Goal: Task Accomplishment & Management: Manage account settings

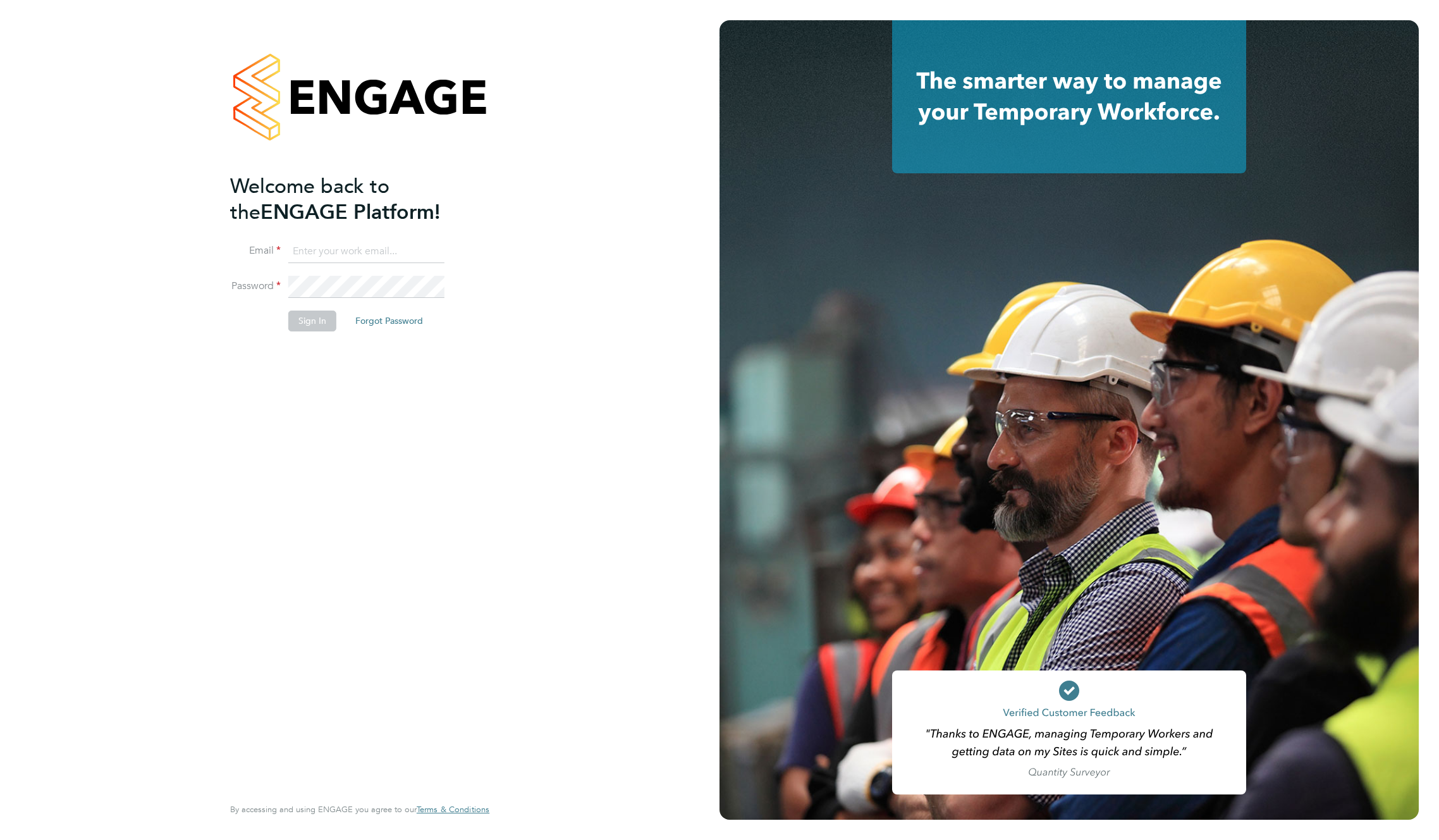
type input "support@engagelabs.io"
click at [315, 328] on button "Sign In" at bounding box center [312, 320] width 48 height 21
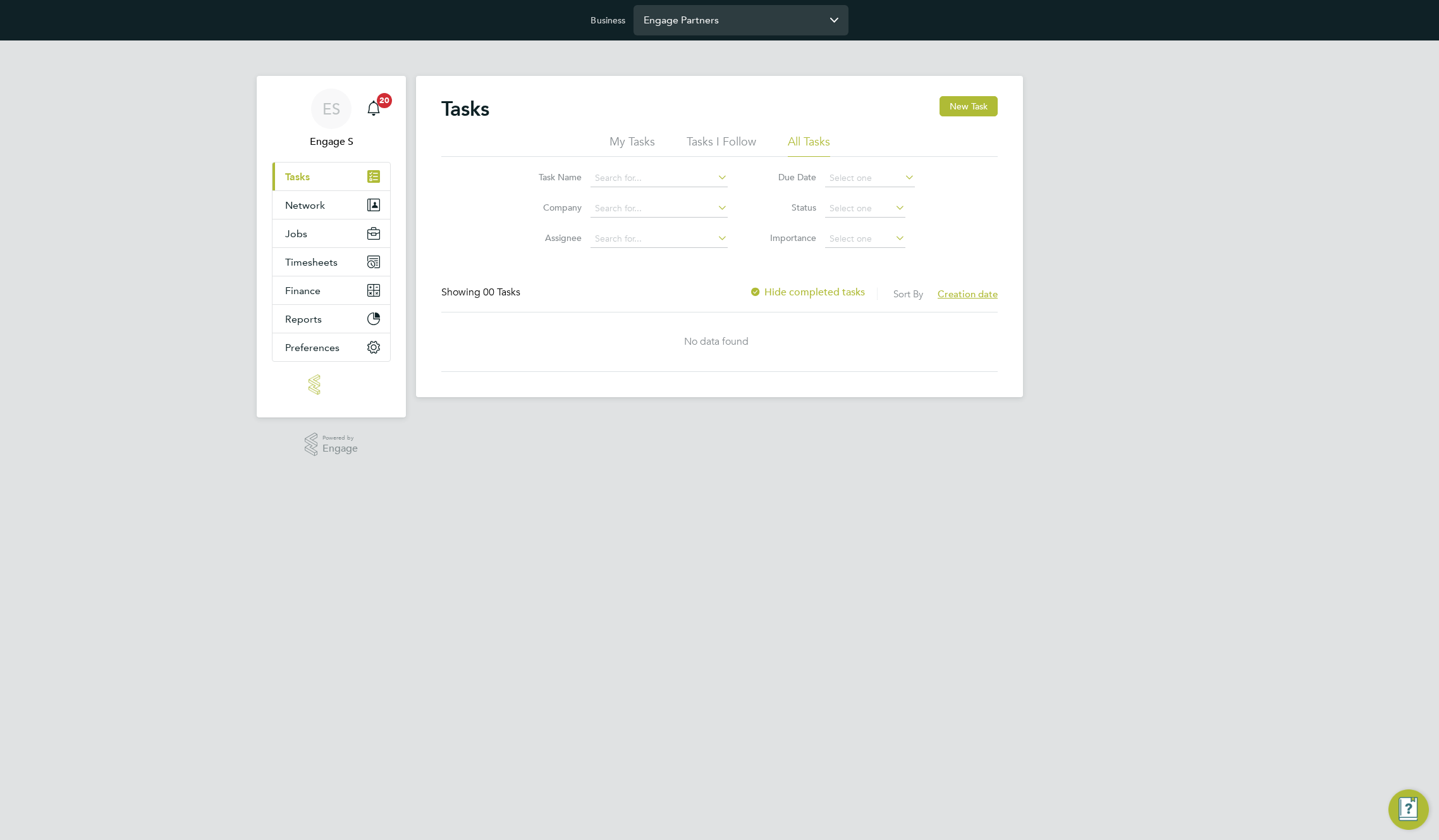
click at [785, 17] on input "Engage Partners" at bounding box center [740, 20] width 215 height 30
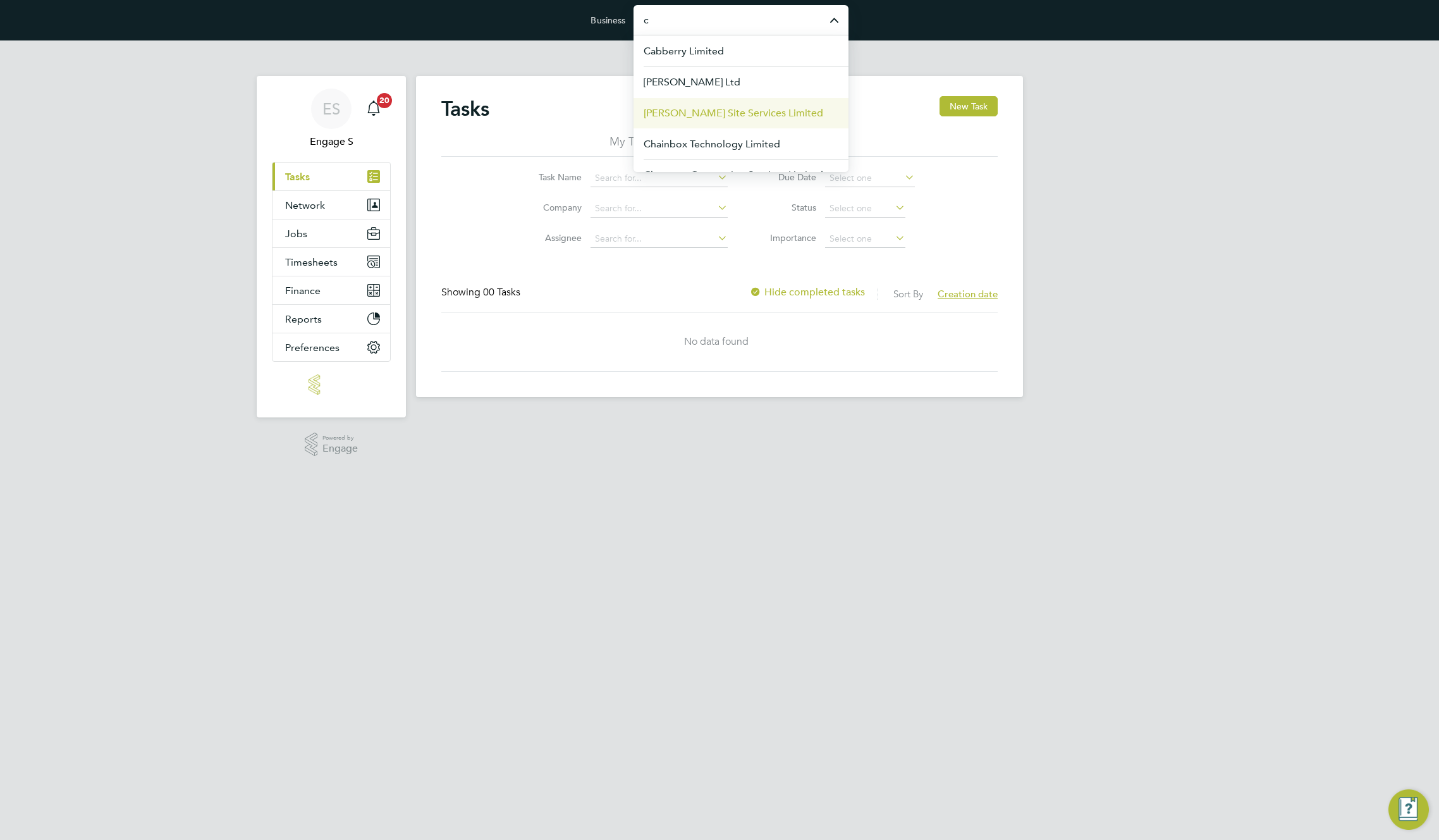
click at [727, 113] on span "Carmichael Site Services Limited" at bounding box center [734, 113] width 179 height 15
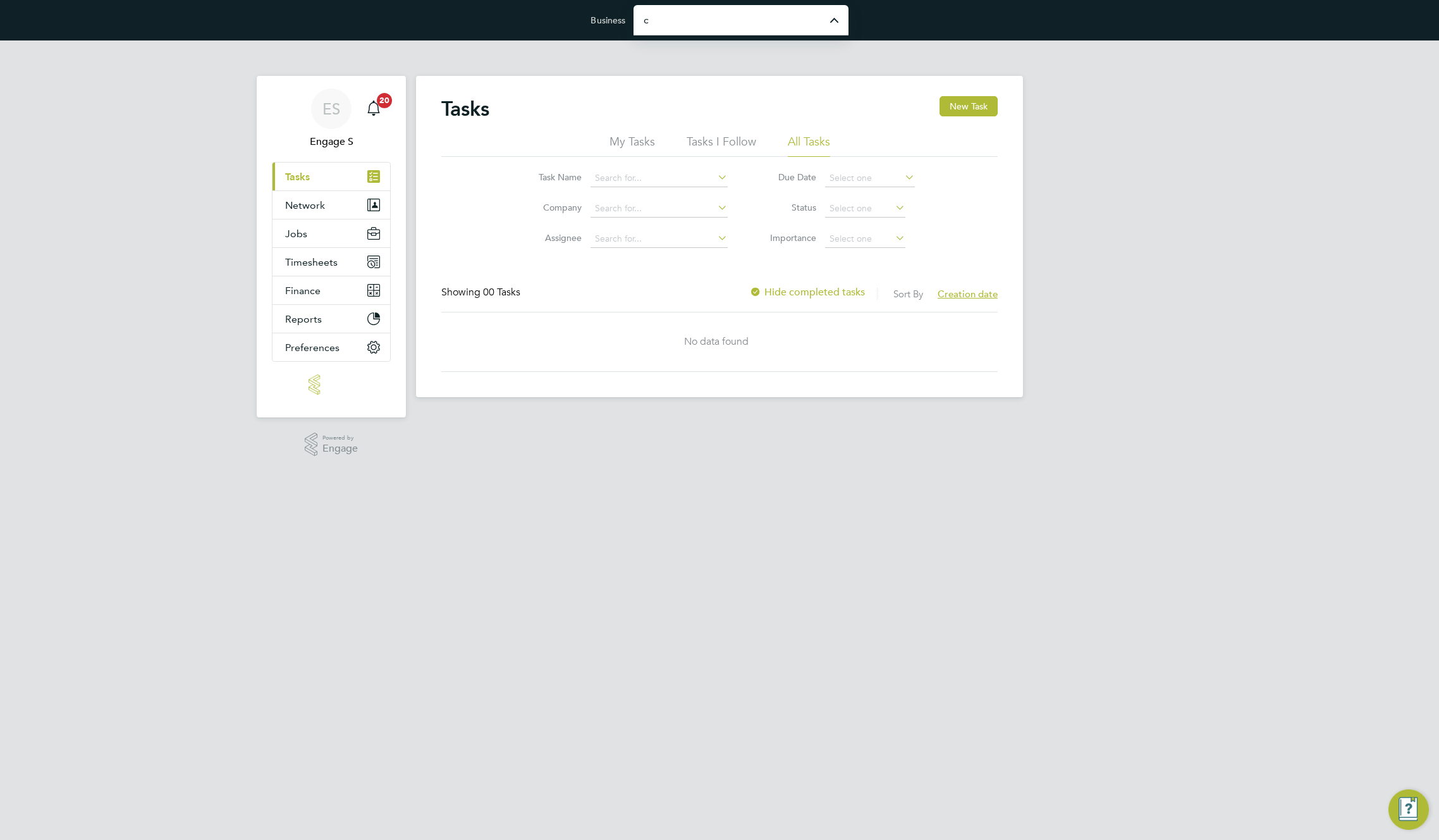
type input "Carmichael Site Services Limited"
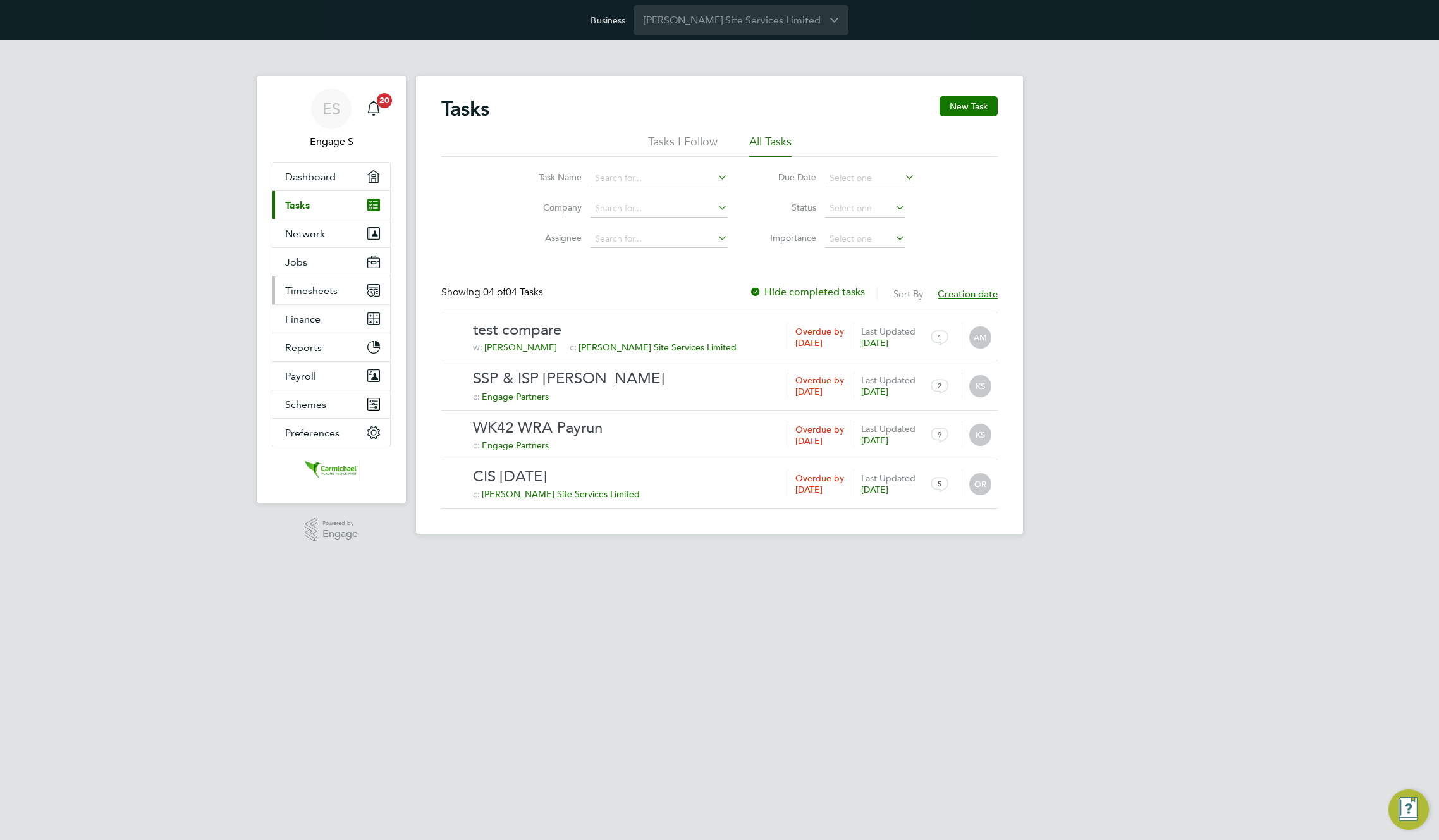
click at [298, 285] on span "Timesheets" at bounding box center [311, 290] width 52 height 12
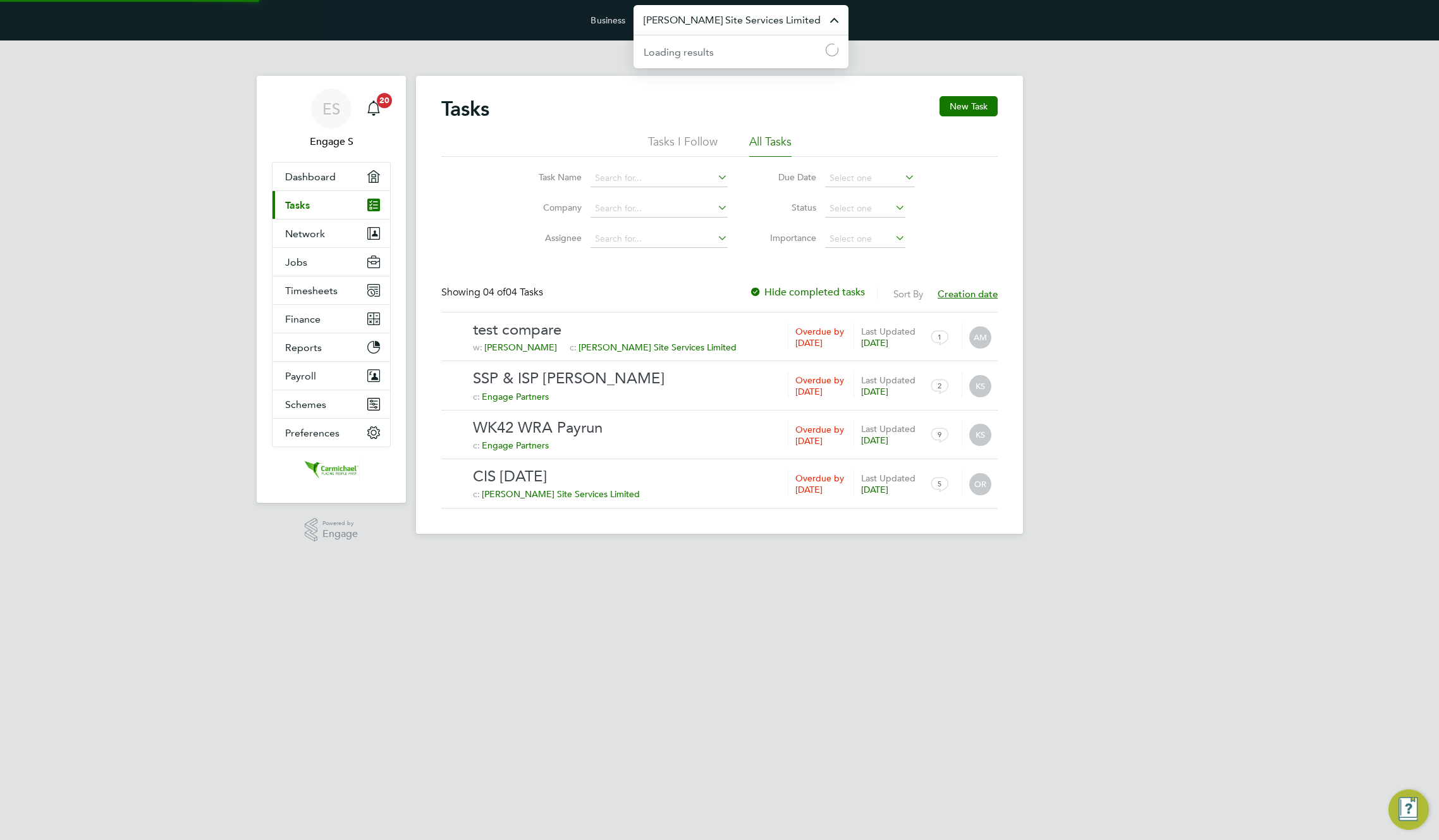
click at [702, 14] on input "[PERSON_NAME] Site Services Limited" at bounding box center [740, 20] width 215 height 30
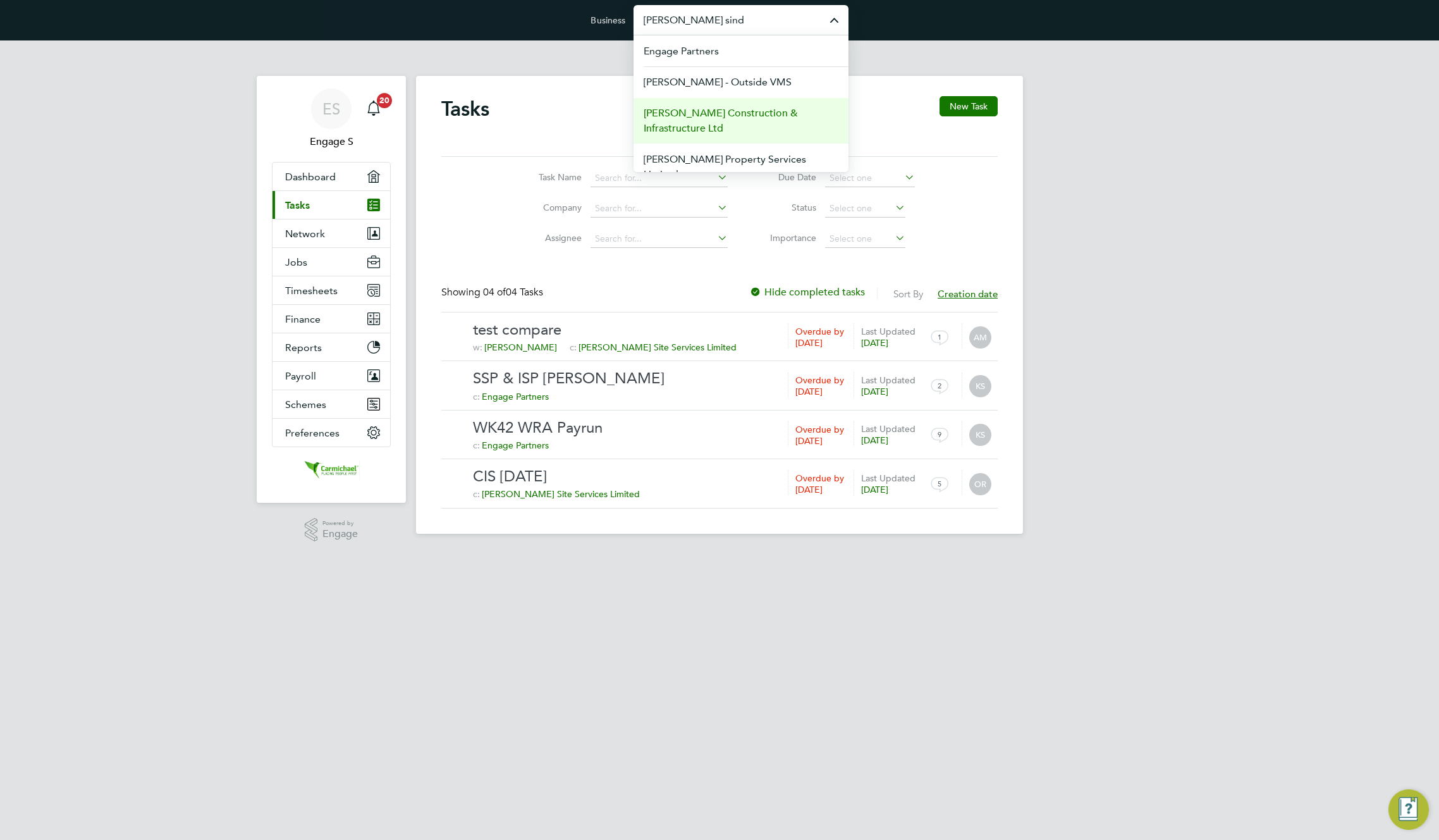
click at [693, 119] on span "[PERSON_NAME] Construction & Infrastructure Ltd" at bounding box center [741, 121] width 195 height 30
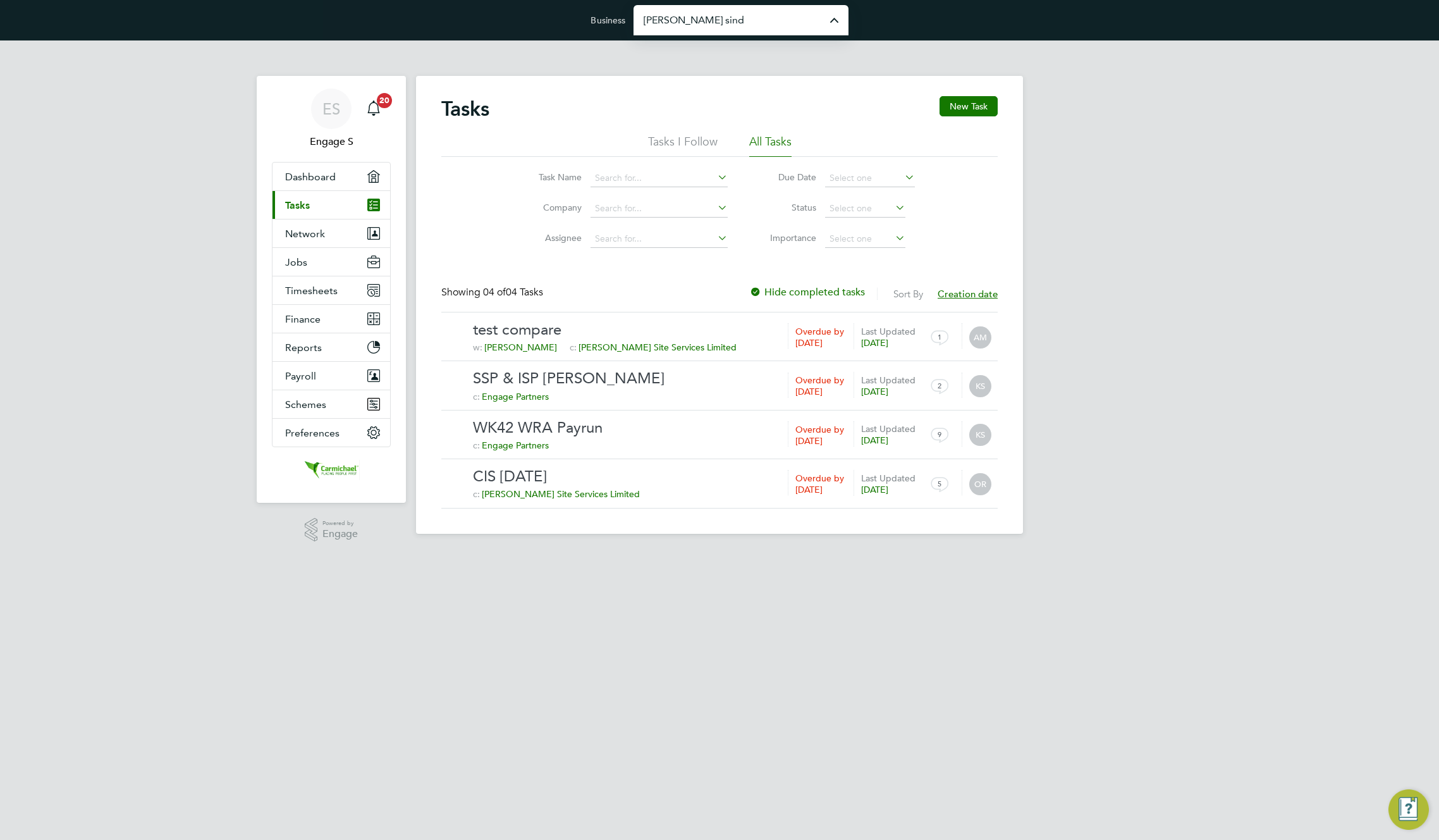
type input "[PERSON_NAME] Construction & Infrastructure Ltd"
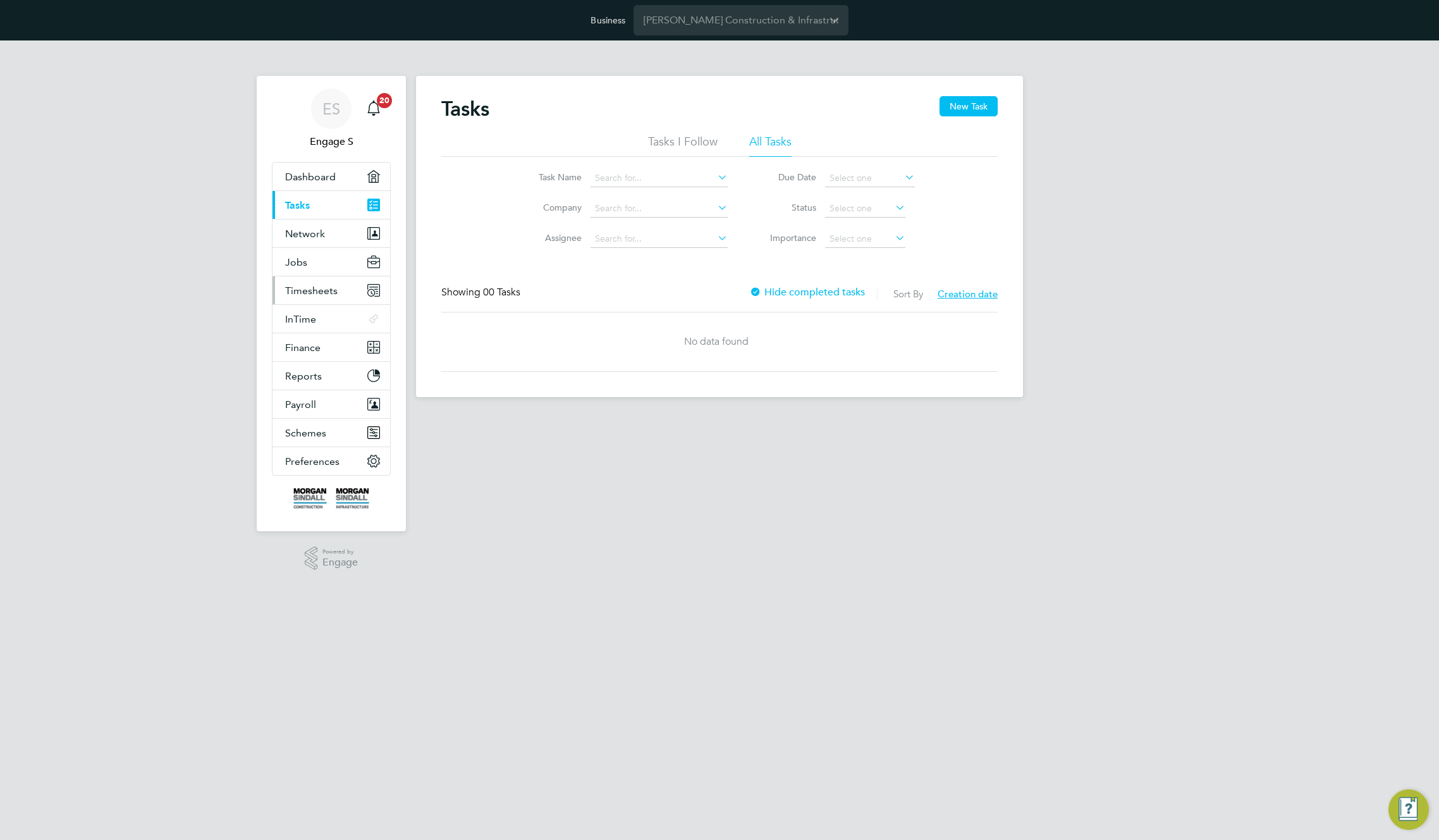
click at [314, 290] on span "Timesheets" at bounding box center [311, 290] width 52 height 12
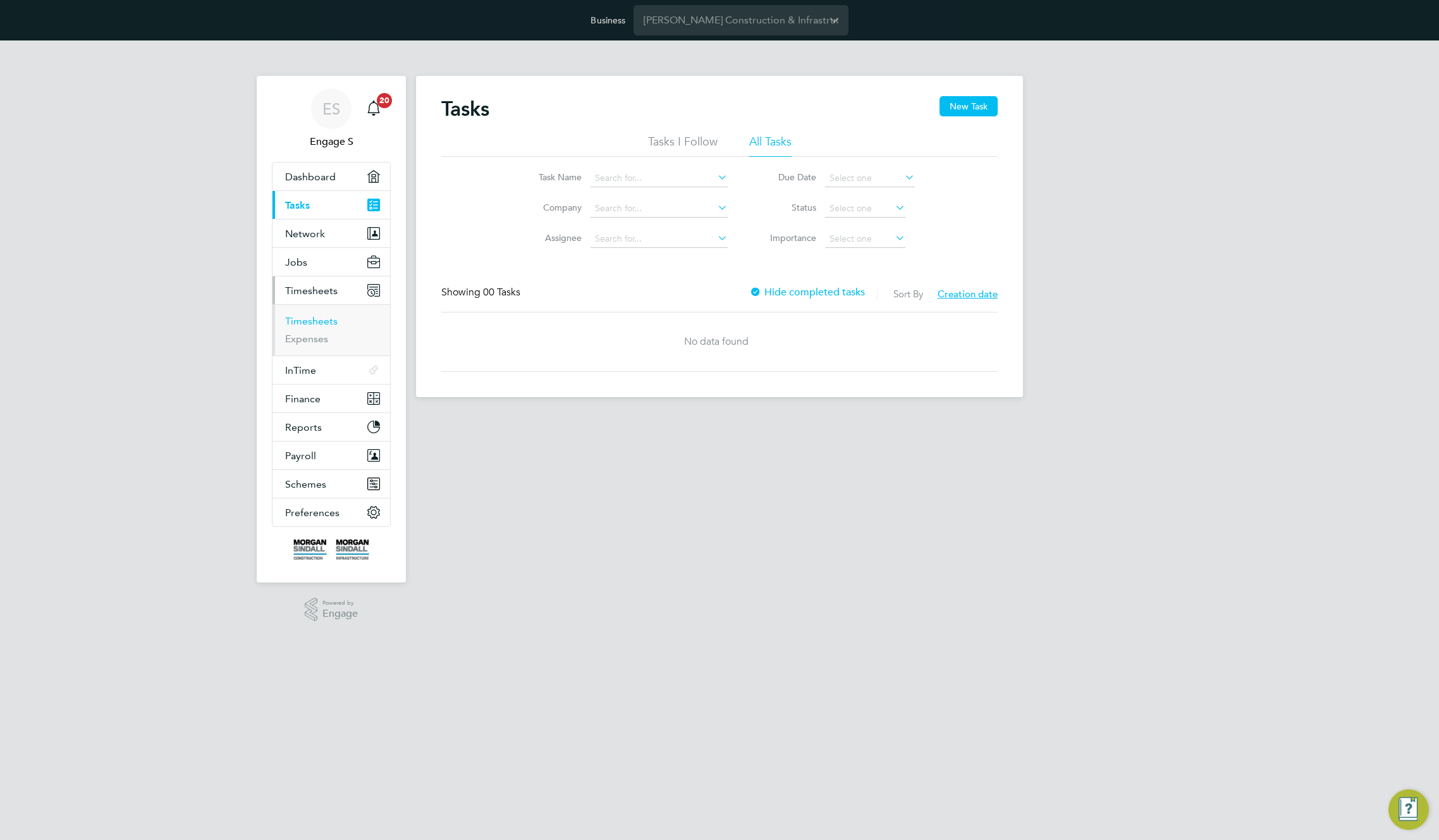
click at [299, 322] on link "Timesheets" at bounding box center [311, 321] width 52 height 12
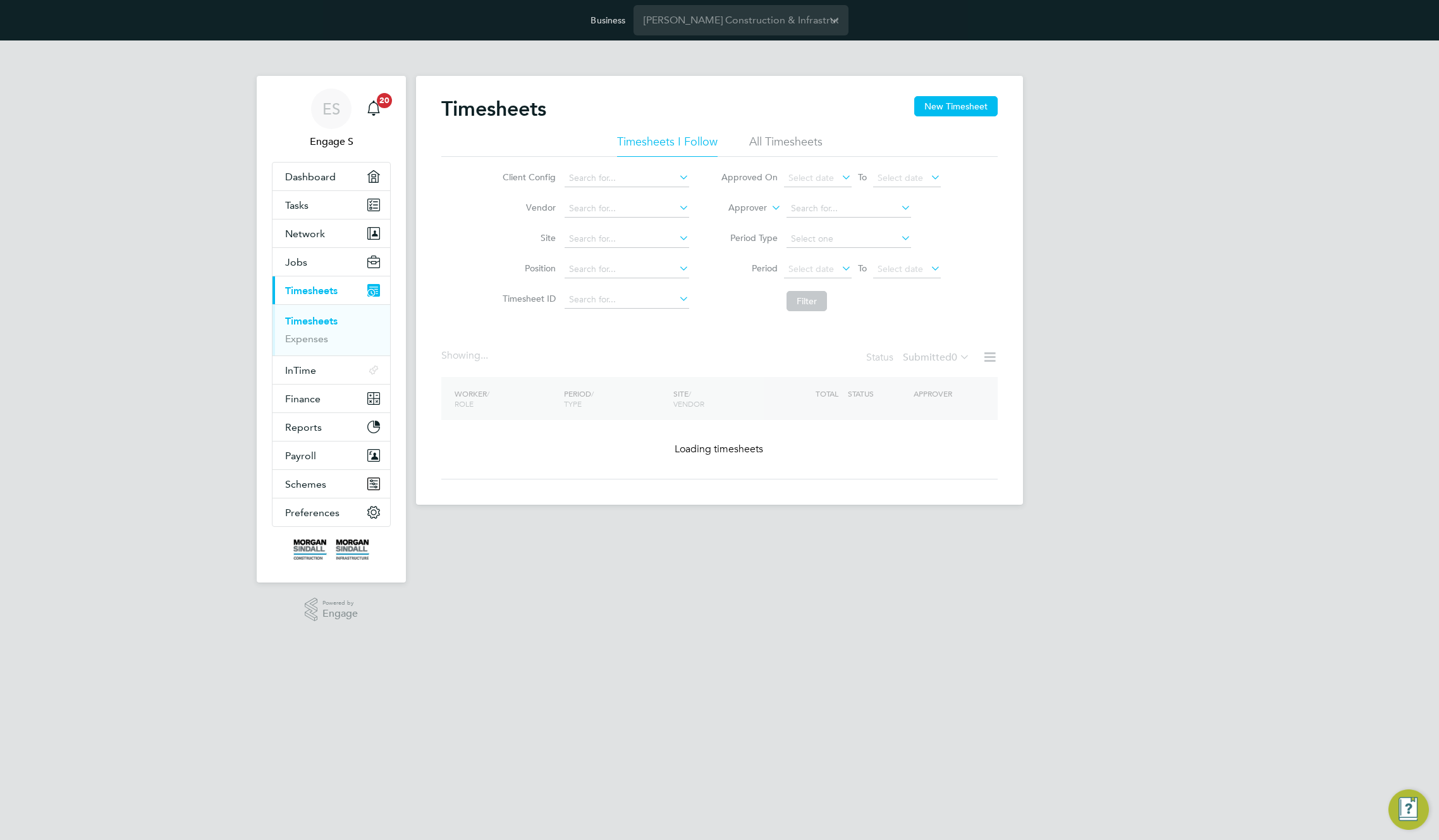
click at [776, 144] on li "All Timesheets" at bounding box center [786, 145] width 73 height 23
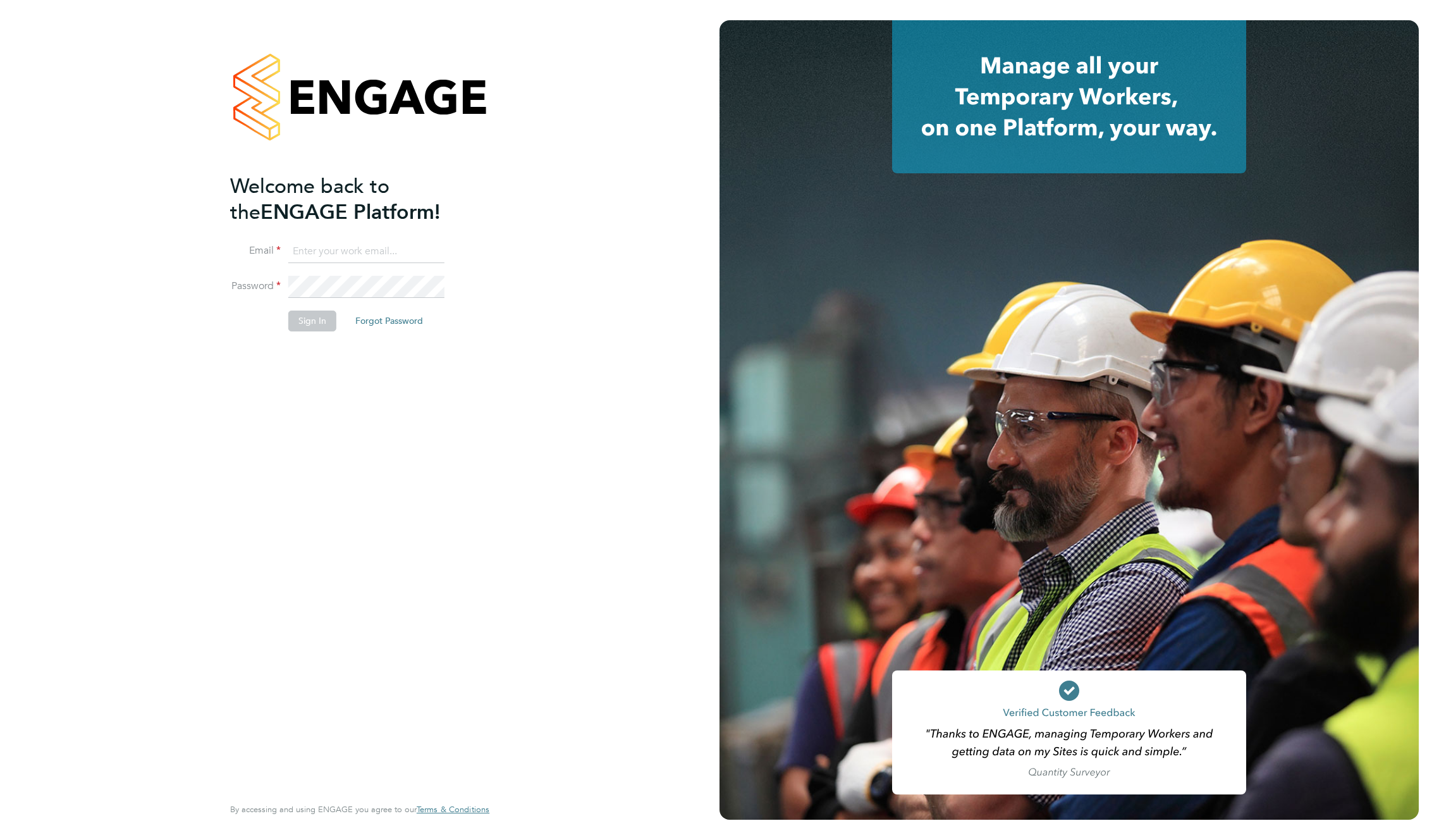
type input "[EMAIL_ADDRESS][DOMAIN_NAME]"
click at [314, 330] on li "Sign In Forgot Password" at bounding box center [353, 326] width 246 height 33
click at [306, 314] on button "Sign In" at bounding box center [312, 320] width 48 height 21
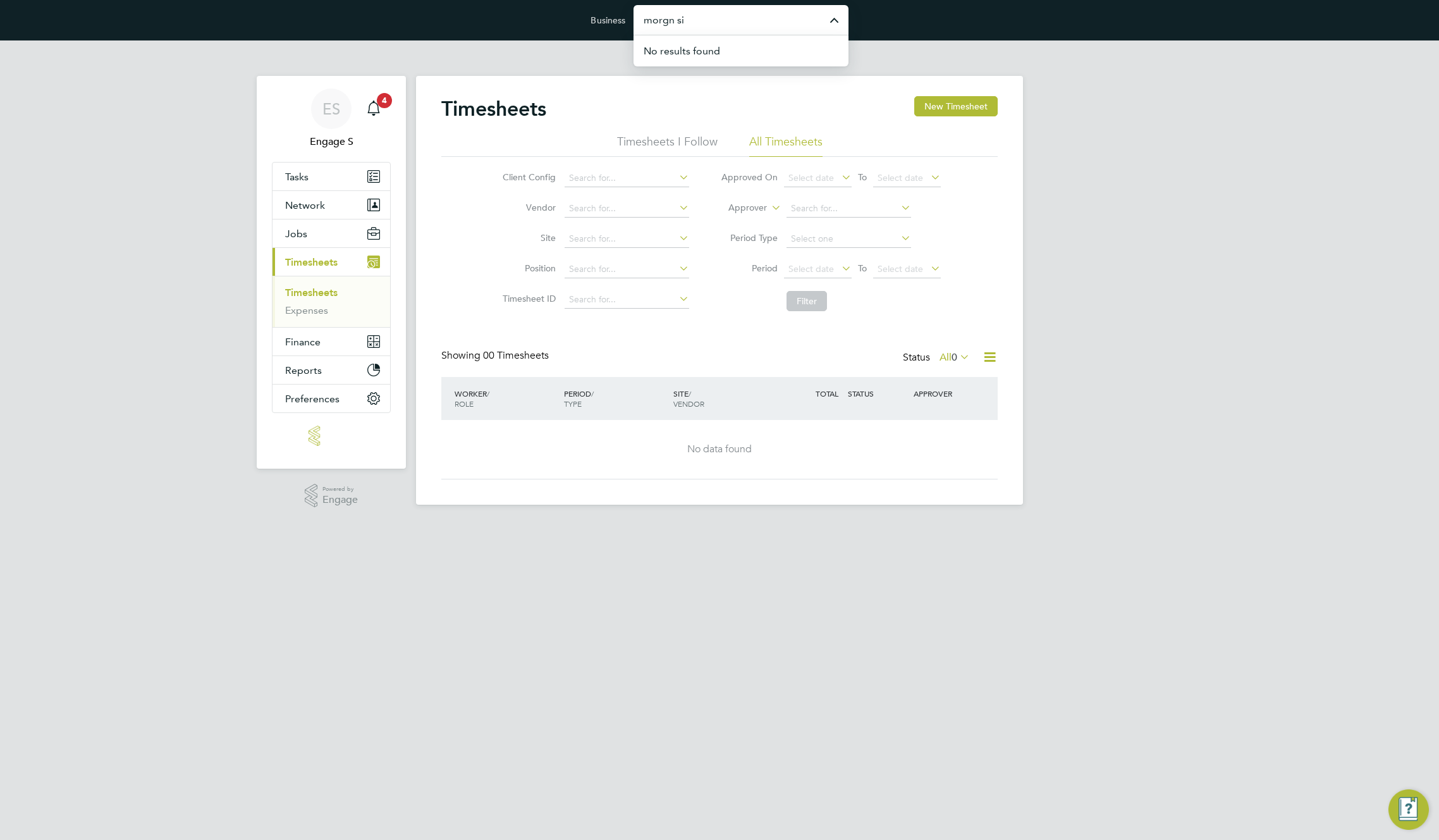
click at [724, 20] on input "morgn si" at bounding box center [740, 20] width 215 height 30
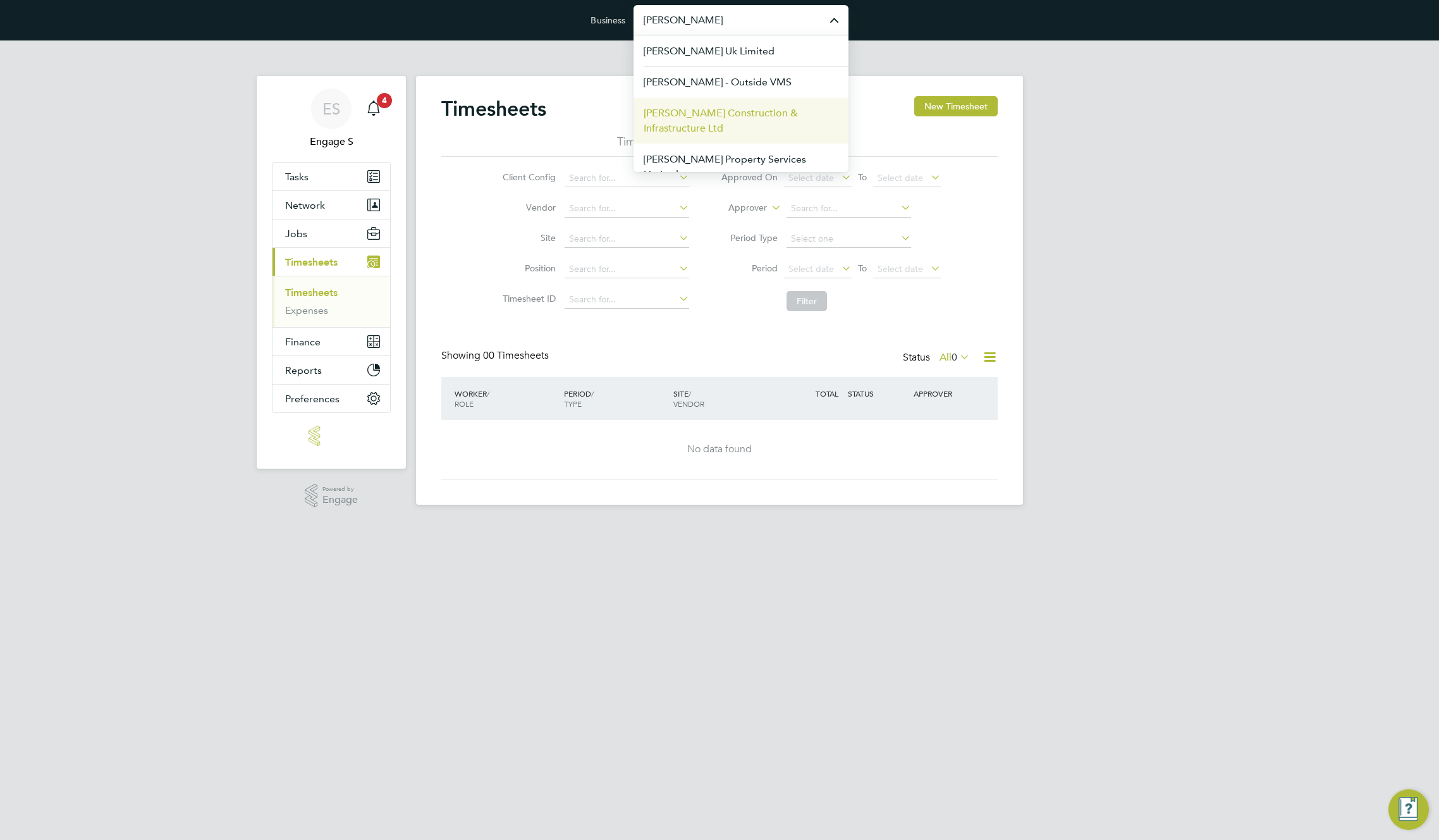
click at [746, 115] on span "[PERSON_NAME] Construction & Infrastructure Ltd" at bounding box center [741, 121] width 195 height 30
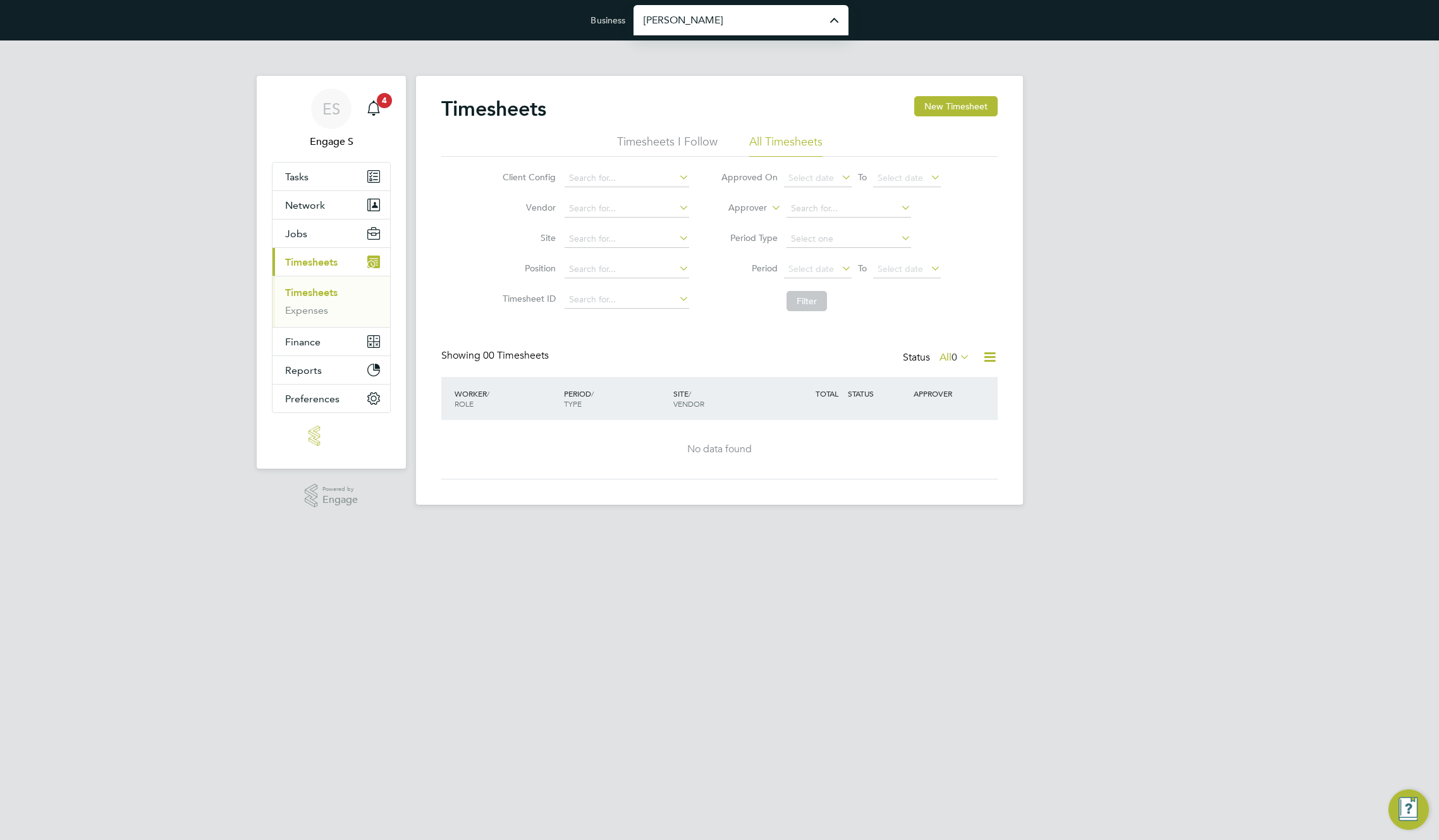
type input "[PERSON_NAME] Construction & Infrastructure Ltd"
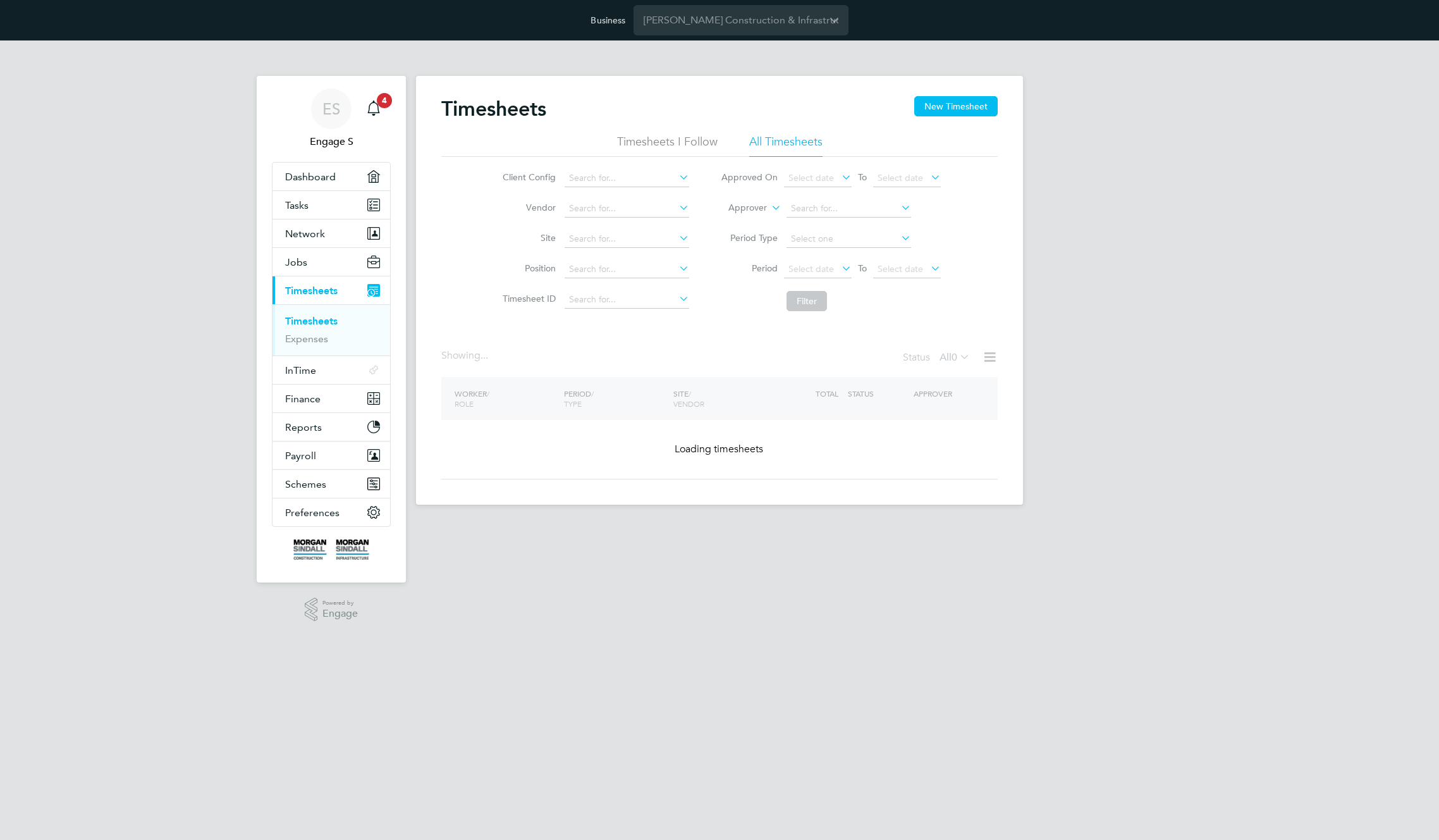
click at [1079, 169] on div "ES Engage S Notifications 4 Applications: Dashboard Tasks Network Team Members …" at bounding box center [719, 282] width 1439 height 484
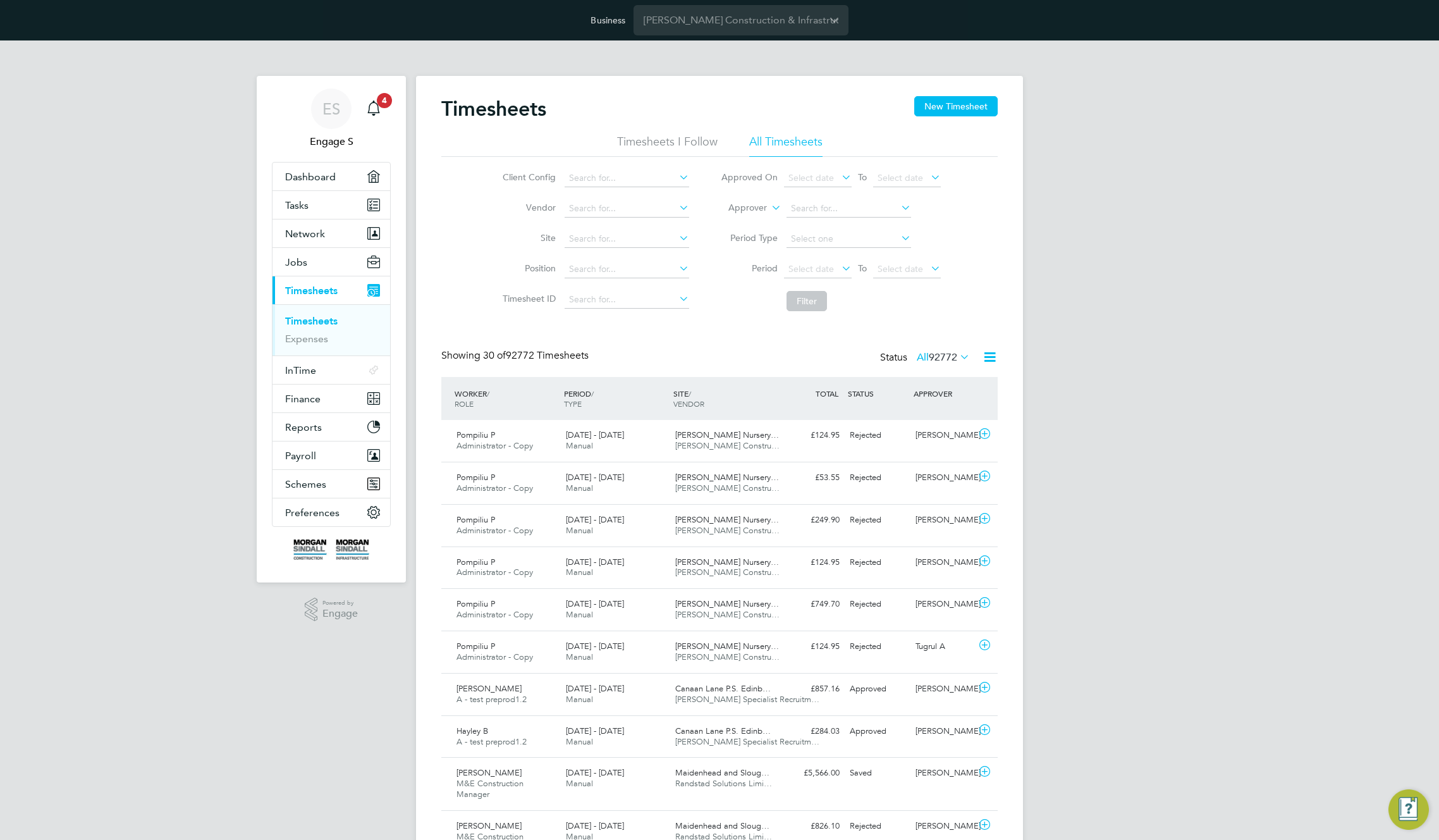
click at [940, 359] on span "92772" at bounding box center [943, 357] width 28 height 13
click at [924, 414] on li "Submitted" at bounding box center [921, 415] width 59 height 17
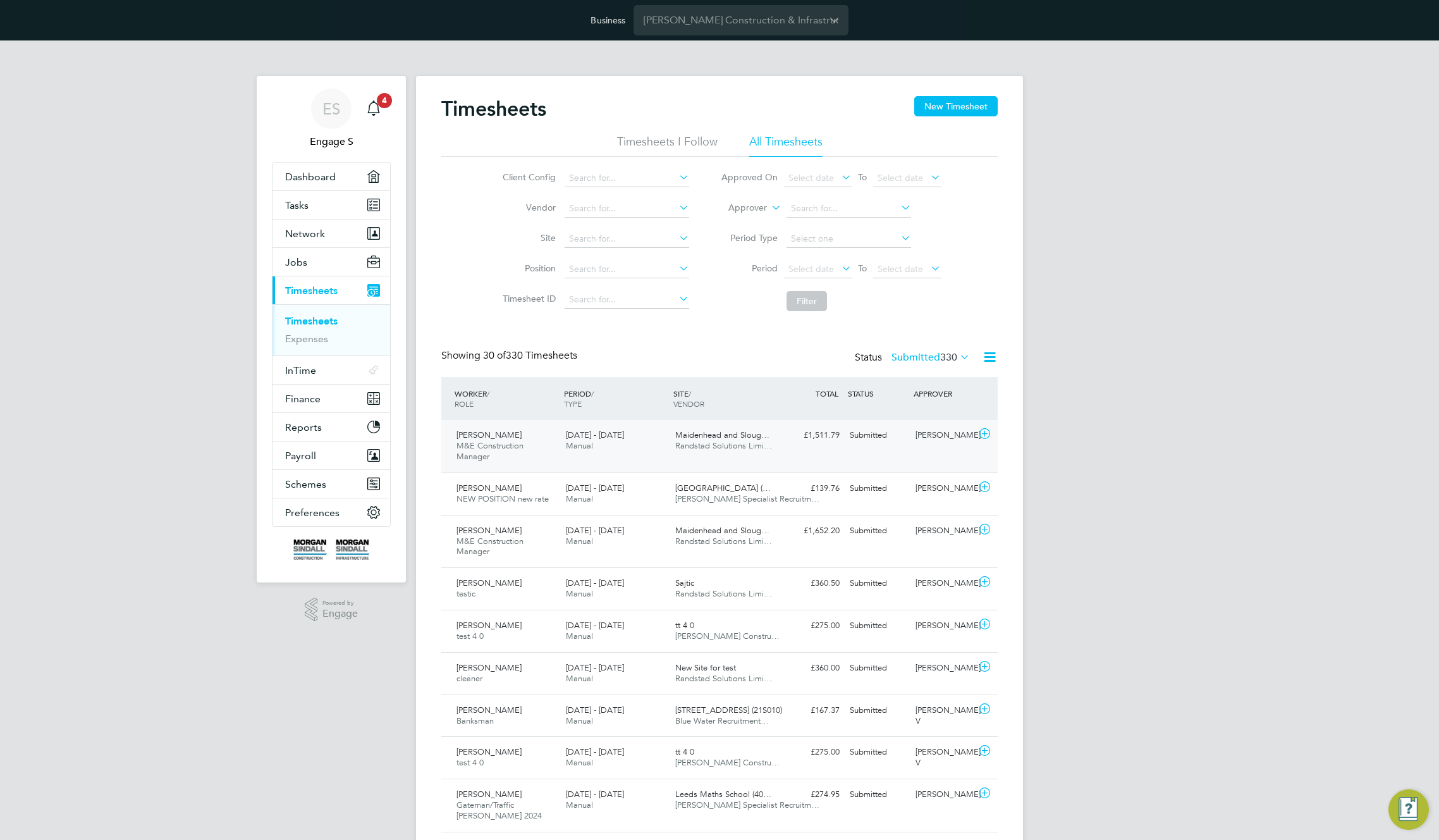
click at [894, 447] on div "Daniel S M&E Construction Manager 2 - 8 Aug 2025 2 - 8 Aug 2025 Manual Maidenhe…" at bounding box center [720, 445] width 556 height 52
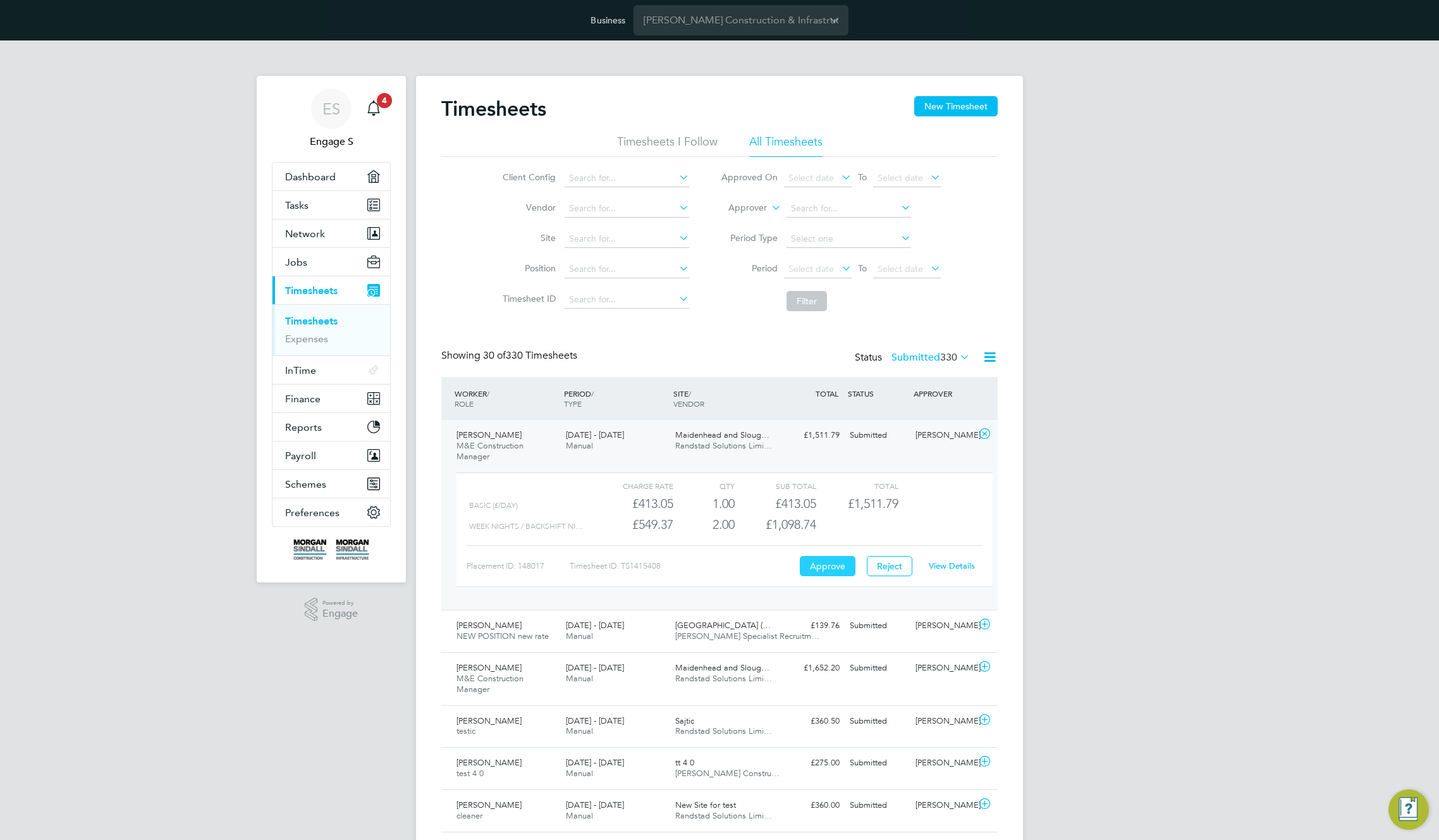
click at [829, 564] on button "Approve" at bounding box center [827, 566] width 55 height 21
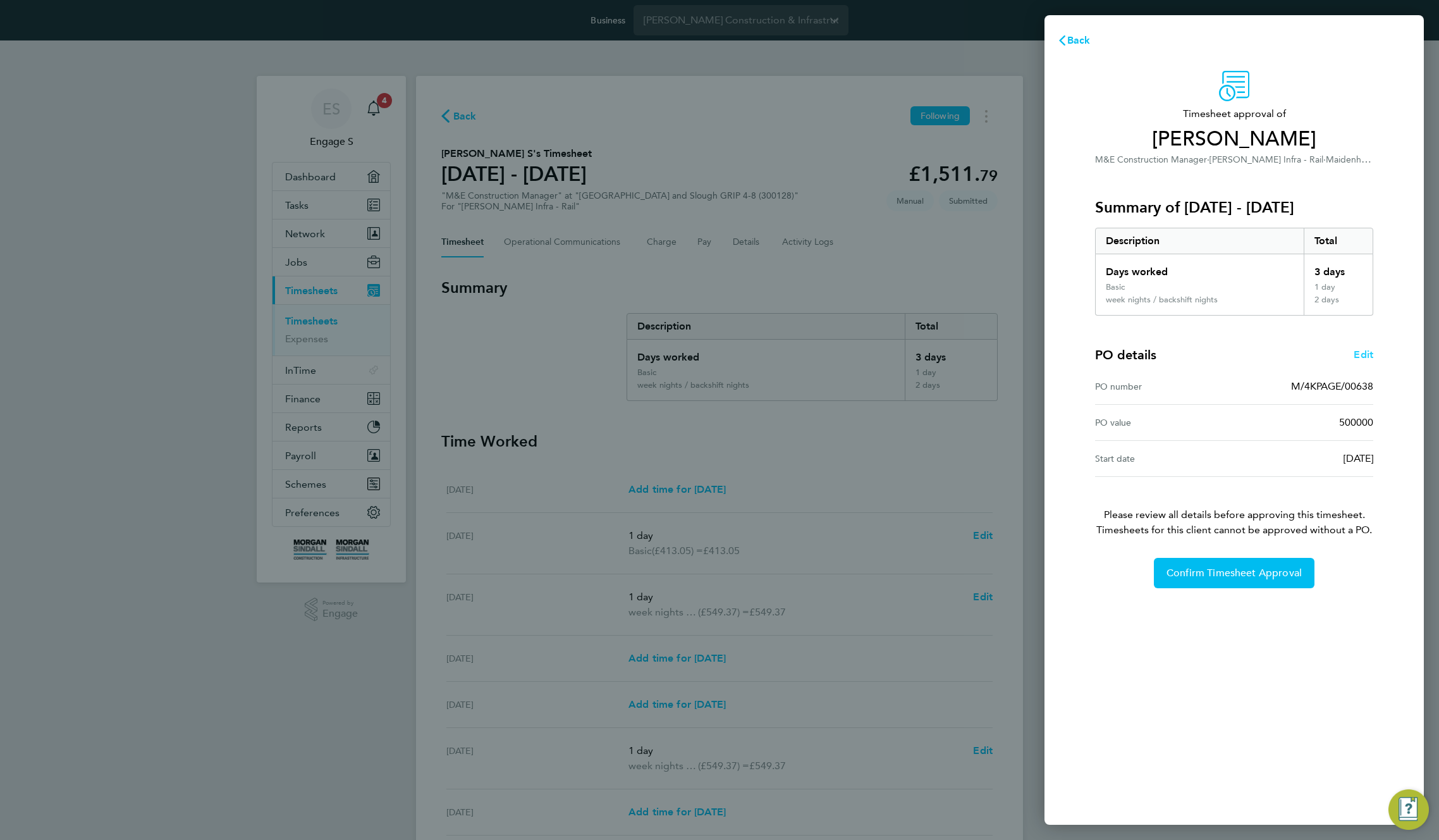
click at [1362, 352] on span "Edit" at bounding box center [1364, 354] width 20 height 12
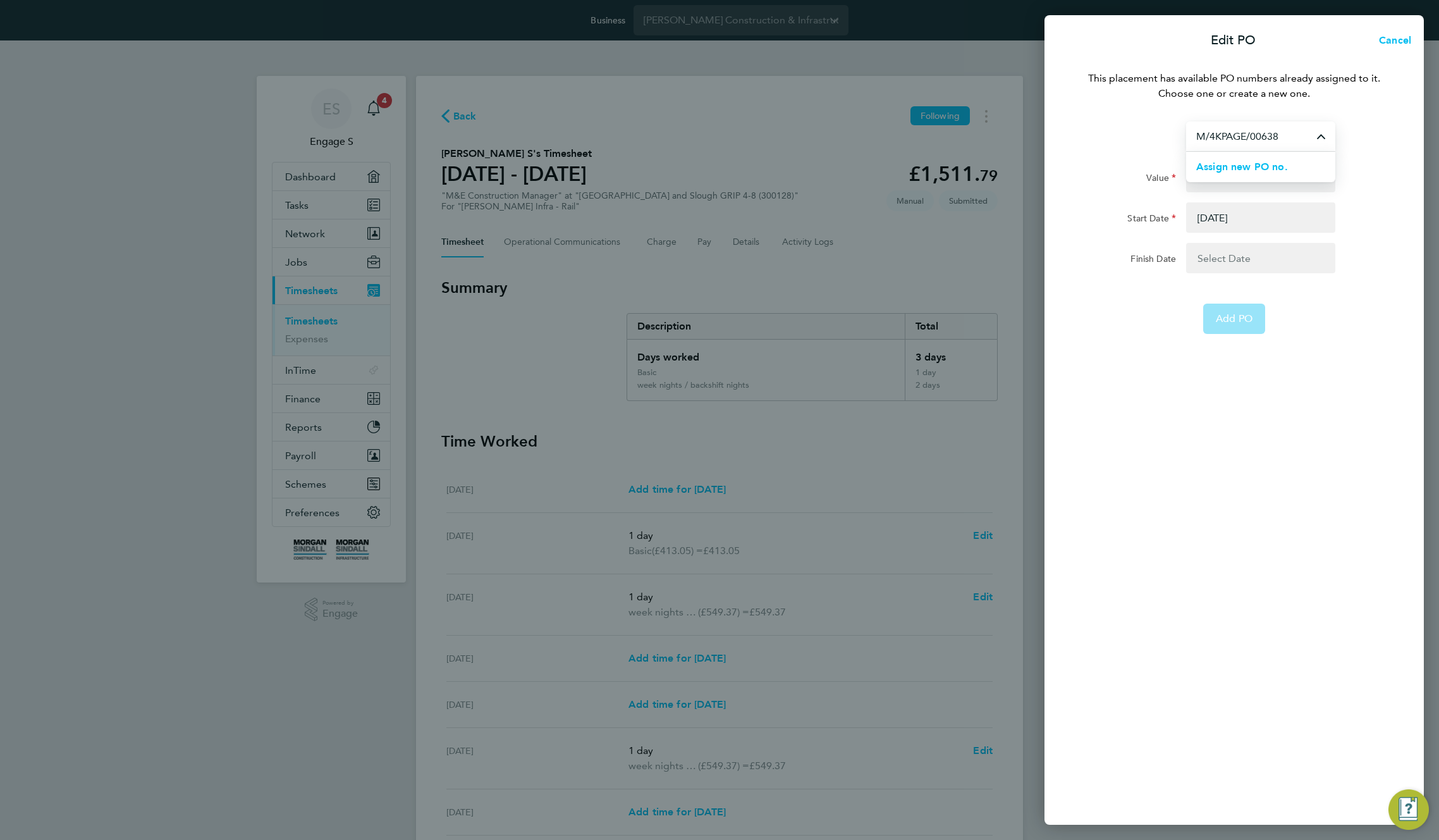
click at [1299, 133] on input "M/4KPAGE/00638" at bounding box center [1260, 136] width 149 height 30
click at [1271, 170] on span "Assign new PO no." at bounding box center [1242, 166] width 92 height 12
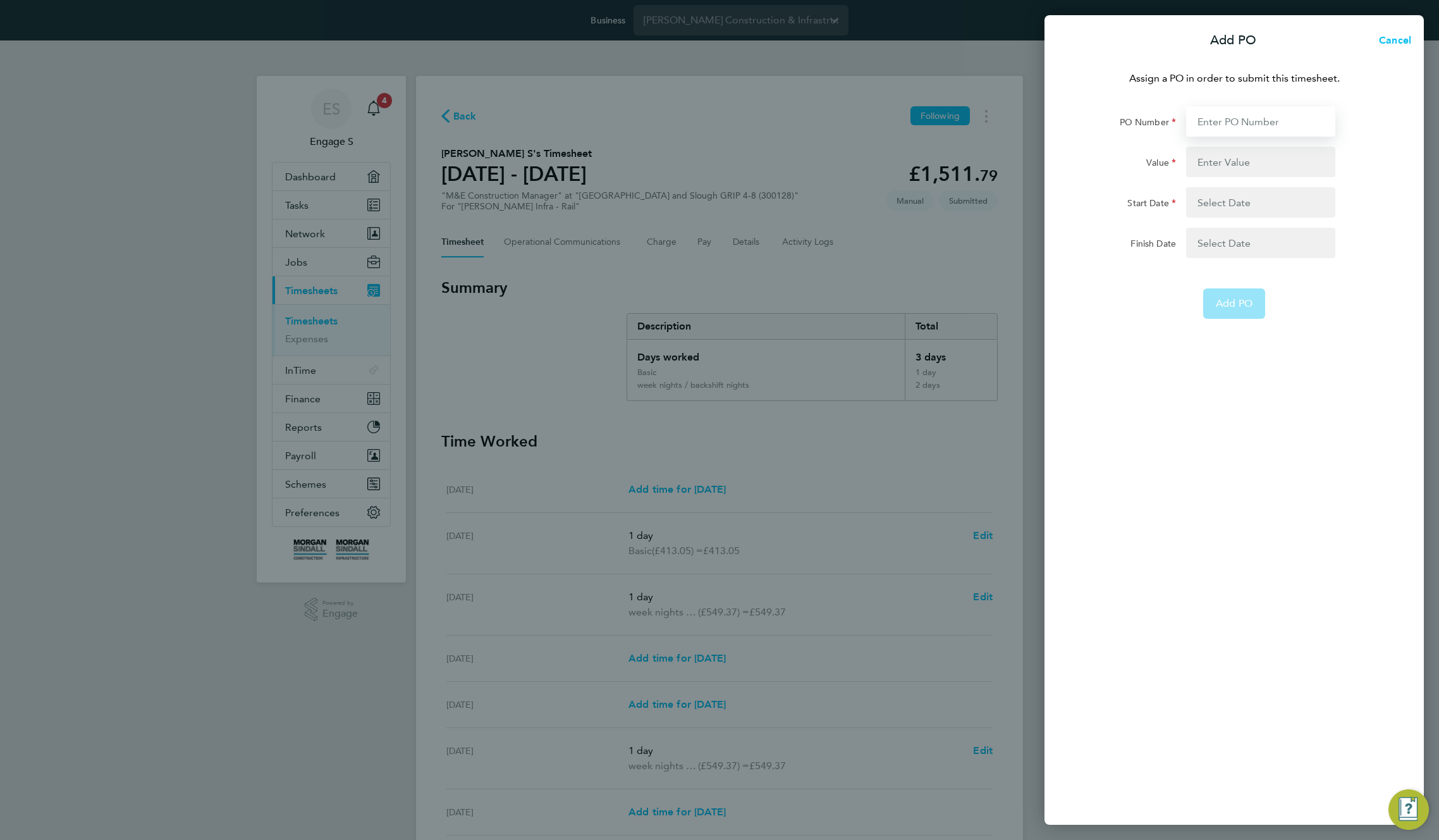
click at [1237, 122] on input "PO Number" at bounding box center [1260, 122] width 149 height 30
type input "test1mt"
click at [1235, 162] on input "Value" at bounding box center [1260, 162] width 149 height 30
type input "120000"
click at [1247, 197] on button "button" at bounding box center [1260, 202] width 149 height 30
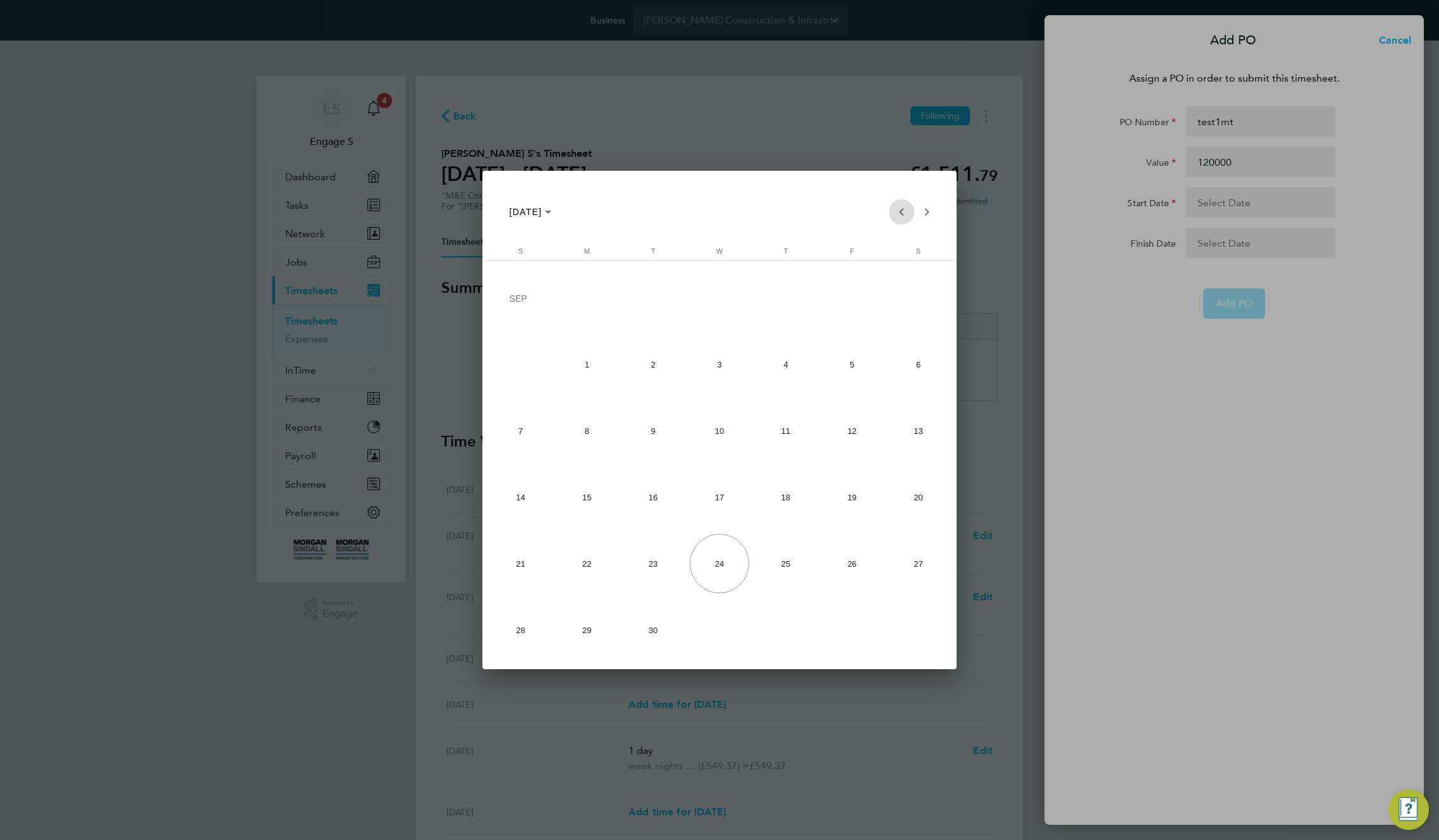
click at [908, 211] on span "Previous month" at bounding box center [901, 211] width 25 height 25
drag, startPoint x: 793, startPoint y: 427, endPoint x: 819, endPoint y: 423, distance: 26.3
click at [793, 427] on span "10" at bounding box center [786, 430] width 59 height 59
type input "[DATE]"
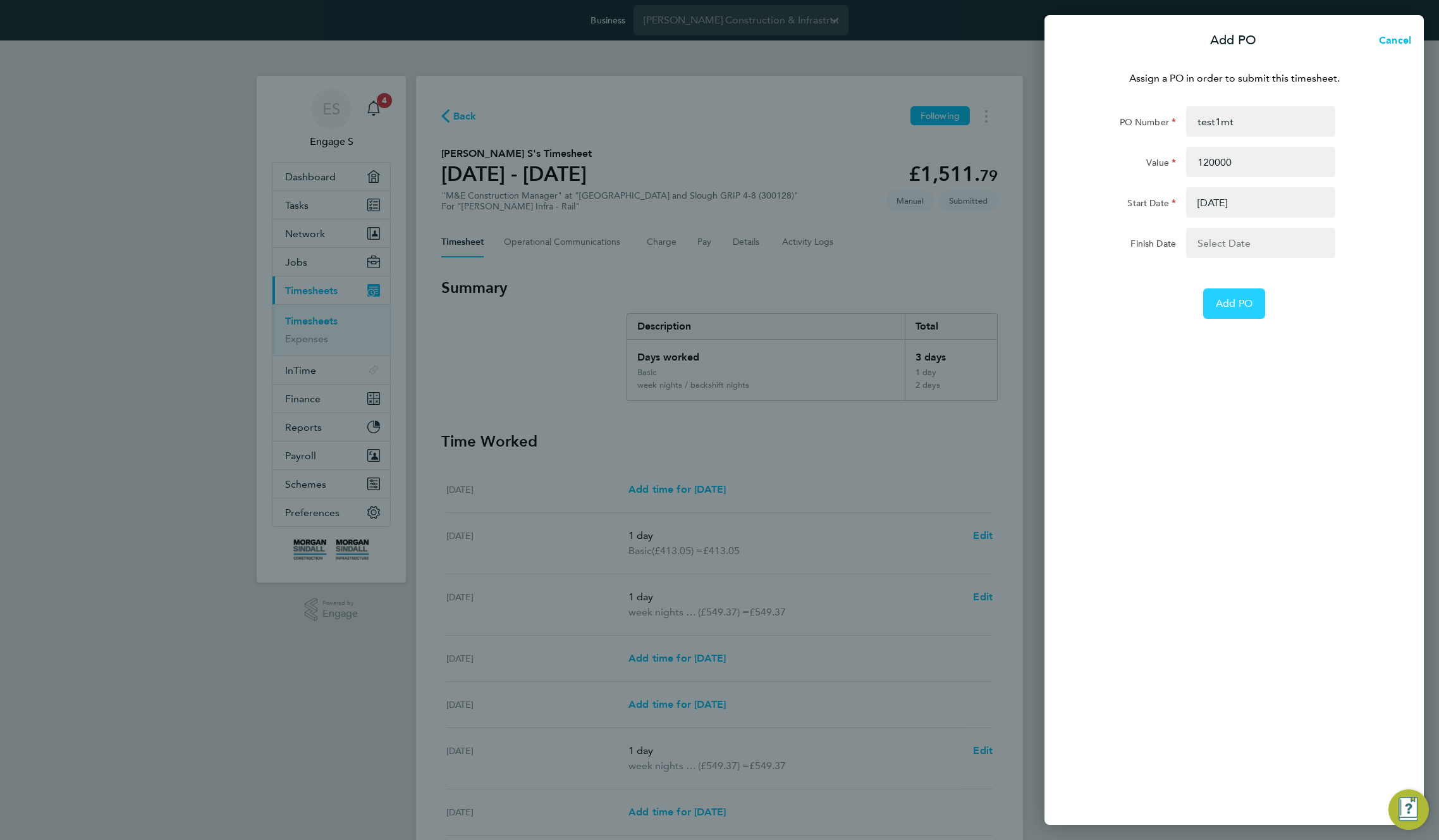
click at [1225, 310] on button "Add PO" at bounding box center [1235, 303] width 62 height 30
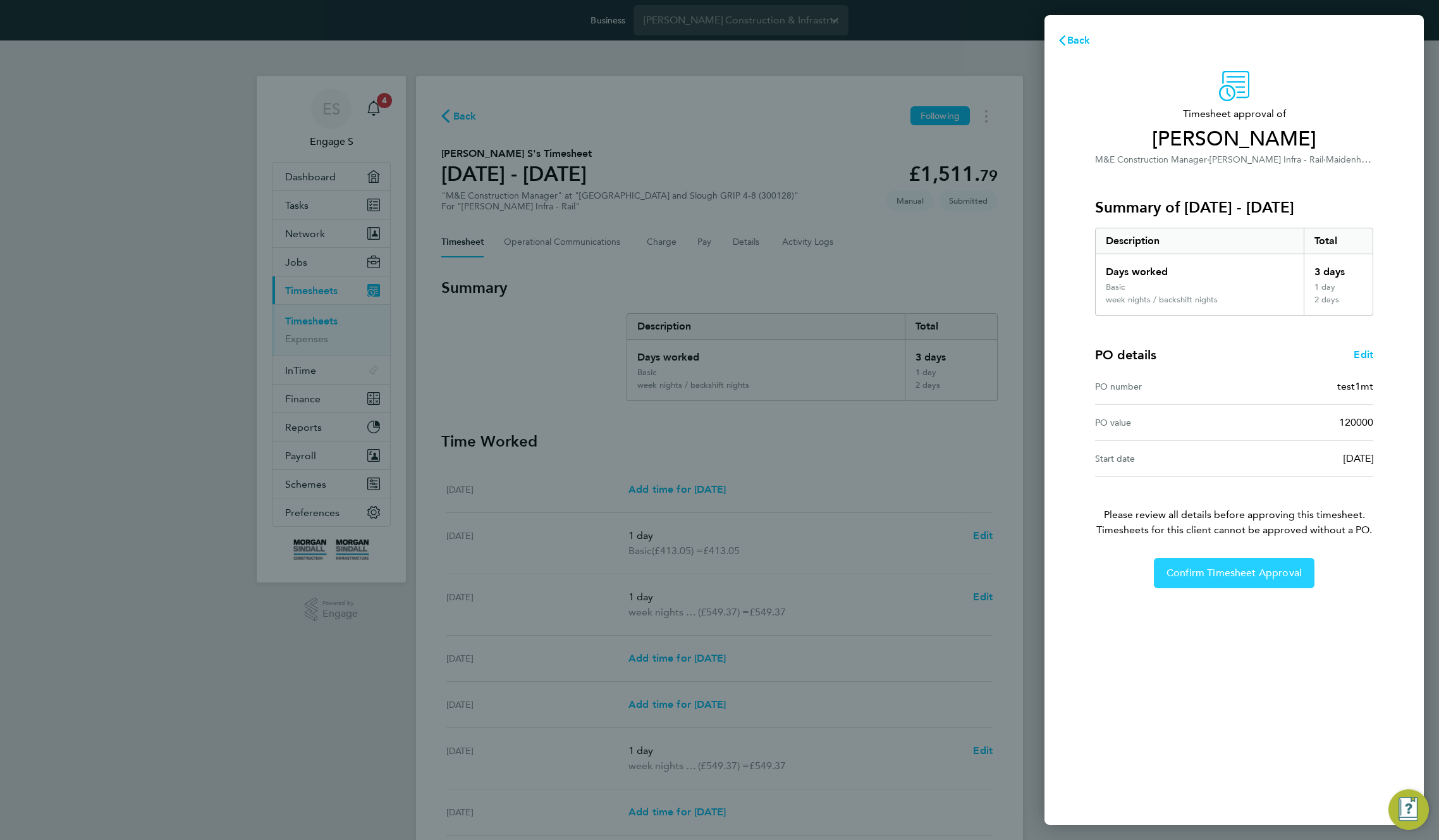
click at [1253, 582] on button "Confirm Timesheet Approval" at bounding box center [1234, 573] width 160 height 30
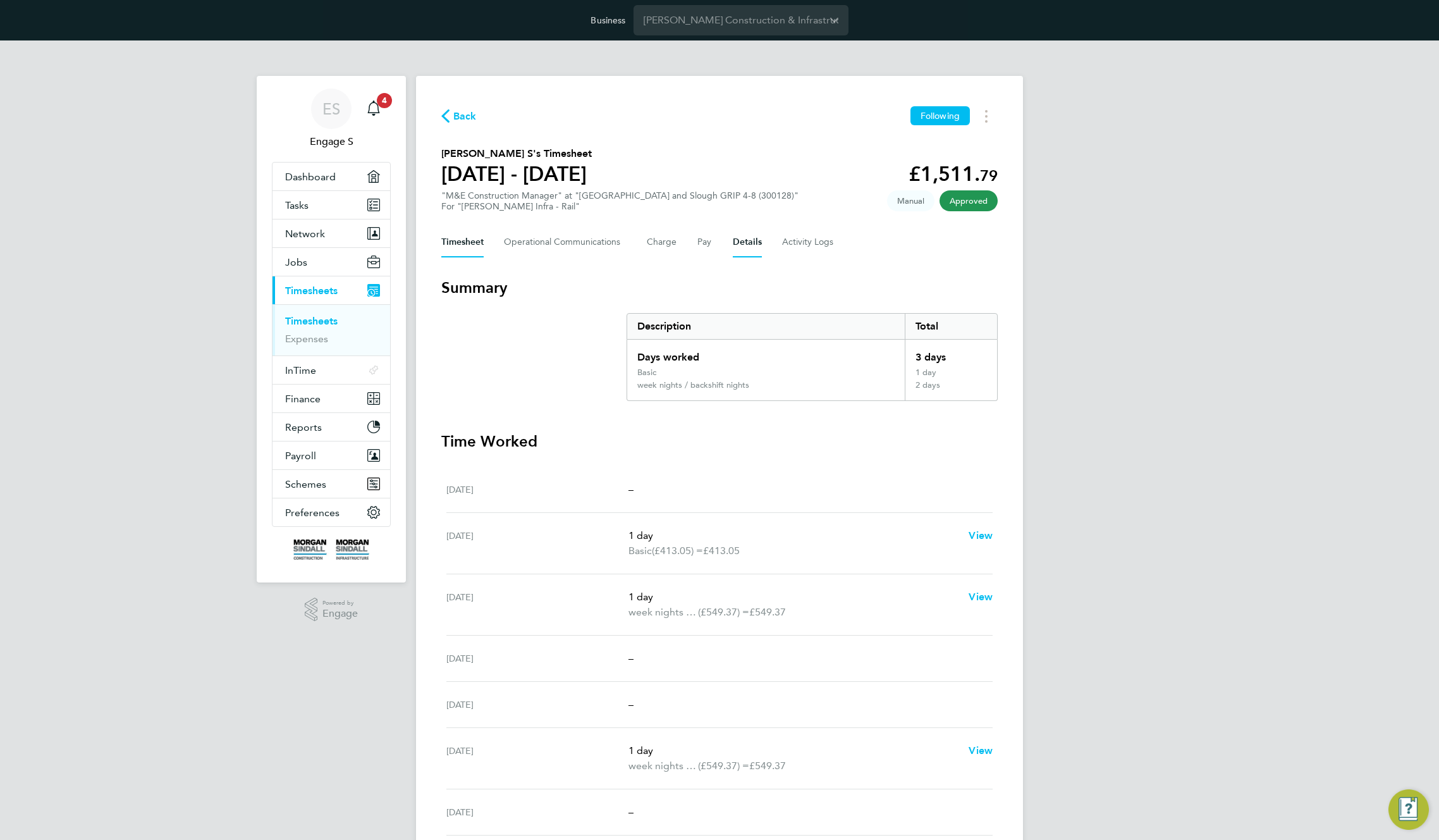
click at [743, 249] on button "Details" at bounding box center [747, 242] width 29 height 30
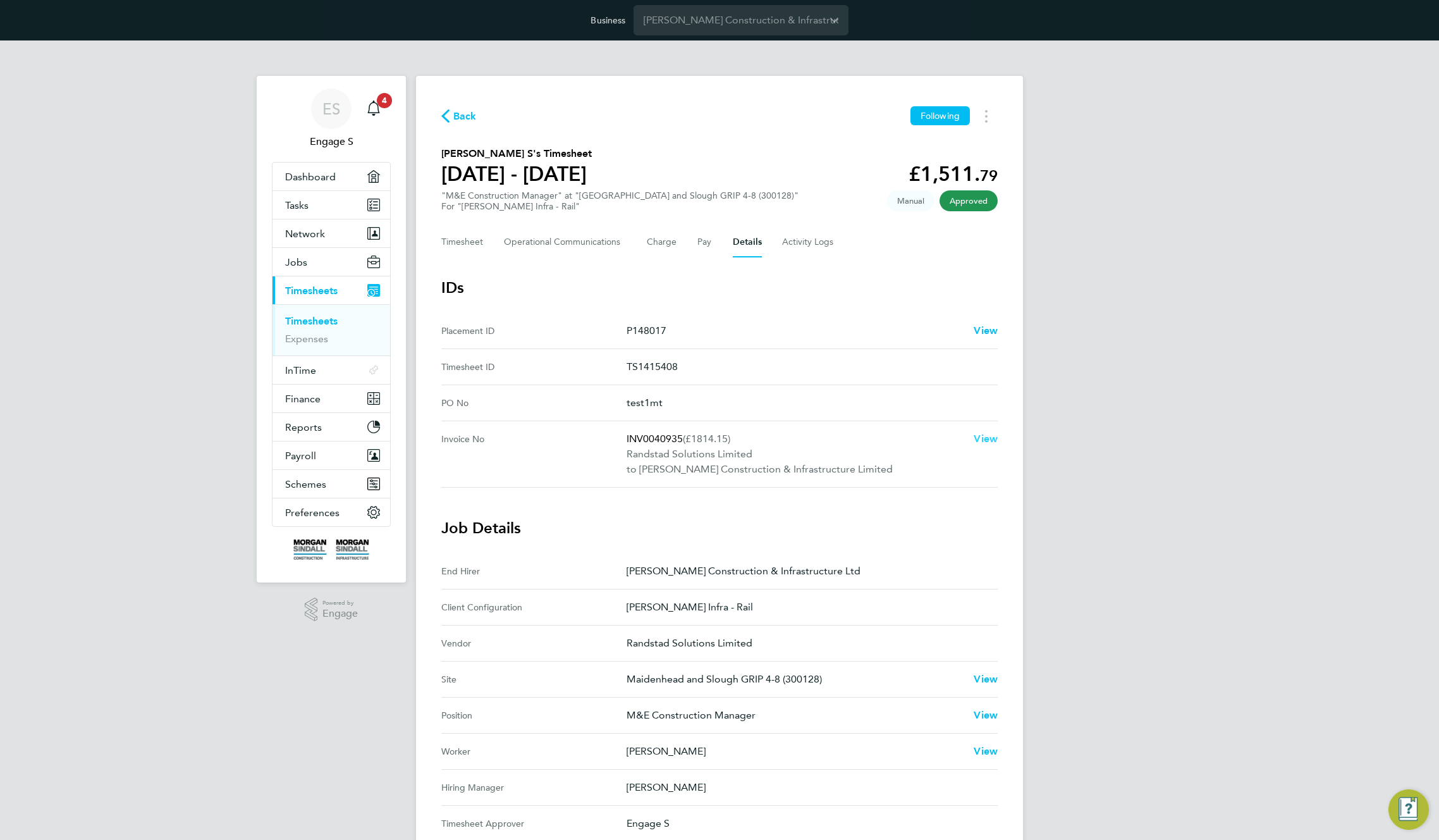
click at [990, 442] on span "View" at bounding box center [986, 439] width 24 height 12
